Goal: Information Seeking & Learning: Learn about a topic

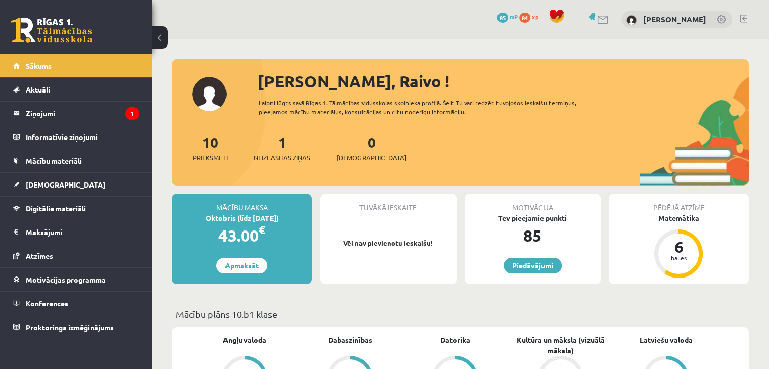
click at [609, 16] on link at bounding box center [603, 20] width 12 height 9
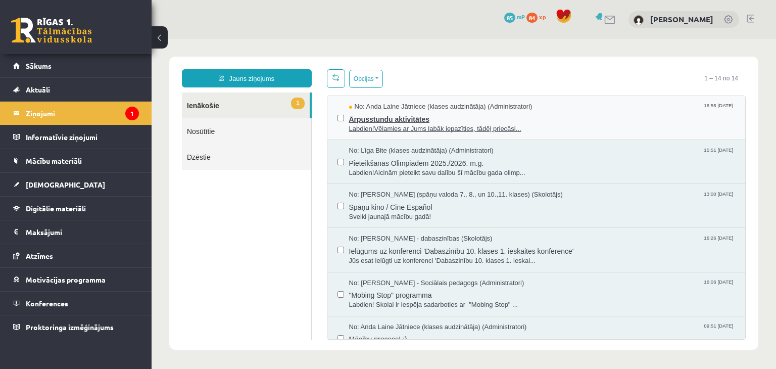
click at [364, 122] on span "Ārpusstundu aktivitātes" at bounding box center [542, 118] width 387 height 13
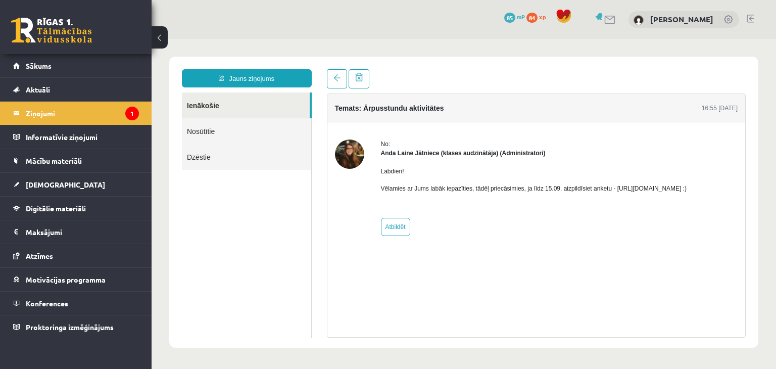
click at [654, 187] on p "Vēlamies ar Jums labāk iepazīties, tādēļ priecāsimies, ja līdz 15.09. aizpildīs…" at bounding box center [534, 188] width 306 height 9
click at [658, 190] on p "Vēlamies ar Jums labāk iepazīties, tādēļ priecāsimies, ja līdz 15.09. aizpildīs…" at bounding box center [534, 188] width 306 height 9
click at [653, 188] on p "Vēlamies ar Jums labāk iepazīties, tādēļ priecāsimies, ja līdz 15.09. aizpildīs…" at bounding box center [534, 188] width 306 height 9
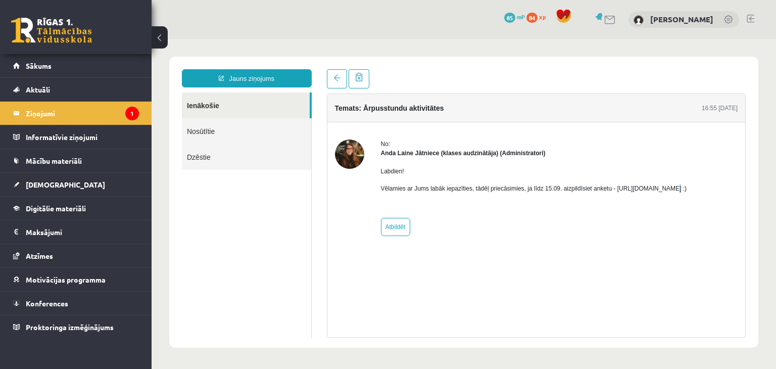
click at [653, 188] on p "Vēlamies ar Jums labāk iepazīties, tādēļ priecāsimies, ja līdz 15.09. aizpildīs…" at bounding box center [534, 188] width 306 height 9
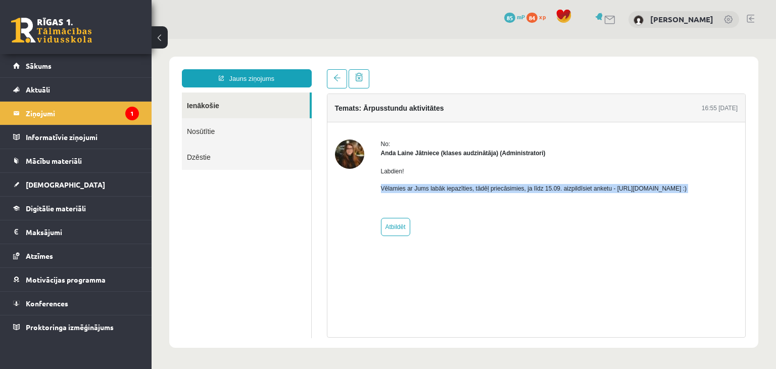
click at [653, 188] on p "Vēlamies ar Jums labāk iepazīties, tādēļ priecāsimies, ja līdz 15.09. aizpildīs…" at bounding box center [534, 188] width 306 height 9
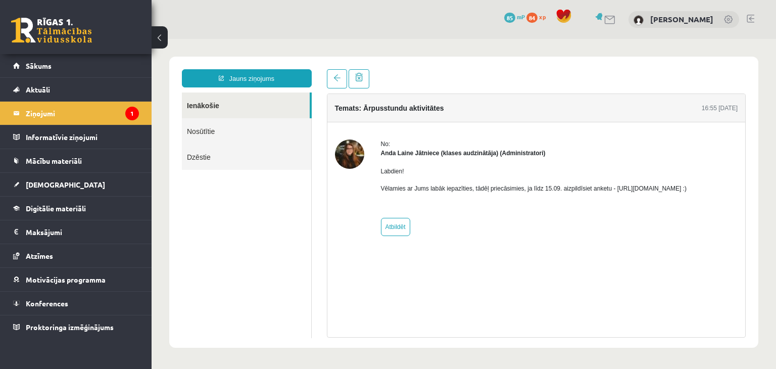
drag, startPoint x: 610, startPoint y: 189, endPoint x: 719, endPoint y: 192, distance: 109.7
click at [687, 192] on p "Vēlamies ar Jums labāk iepazīties, tādēļ priecāsimies, ja līdz 15.09. aizpildīs…" at bounding box center [534, 188] width 306 height 9
copy p "https://forms.gle/mVxkUEapGFxHM7hU7"
click at [55, 161] on span "Mācību materiāli" at bounding box center [54, 160] width 56 height 9
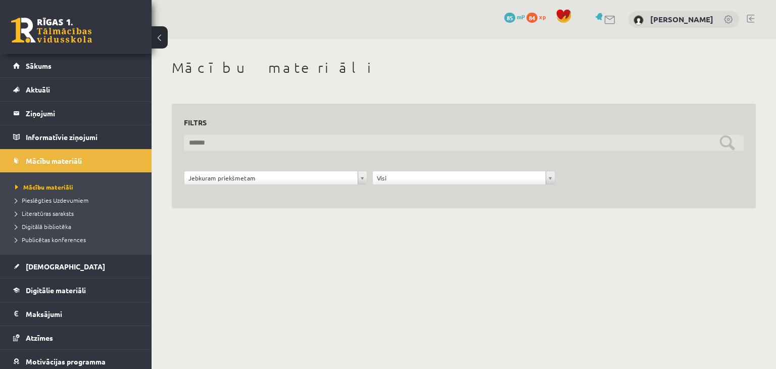
click at [224, 142] on input "text" at bounding box center [464, 143] width 560 height 16
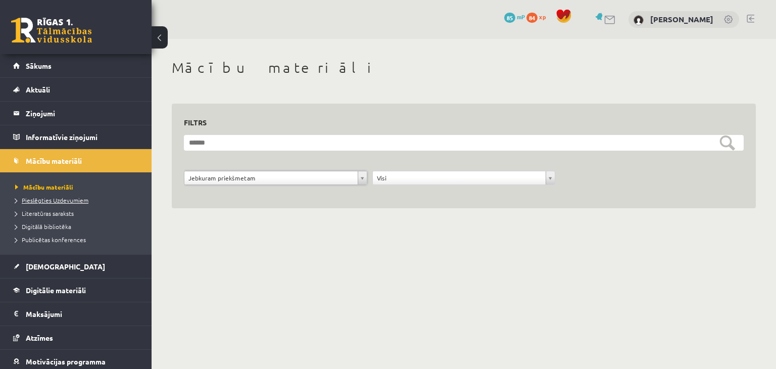
click at [50, 200] on span "Pieslēgties Uzdevumiem" at bounding box center [51, 200] width 73 height 8
